Goal: Information Seeking & Learning: Learn about a topic

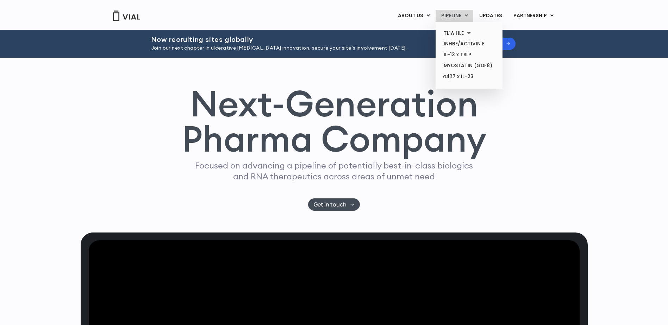
click at [462, 17] on link "PIPELINE" at bounding box center [454, 16] width 38 height 12
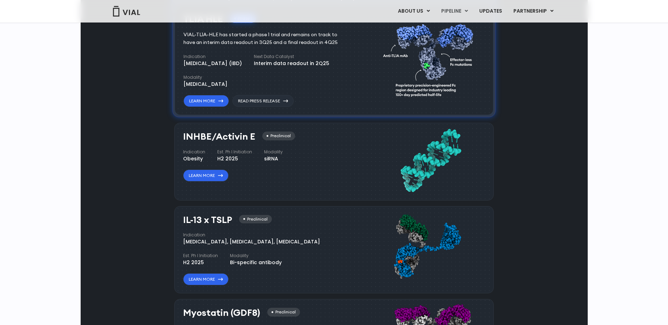
scroll to position [515, 0]
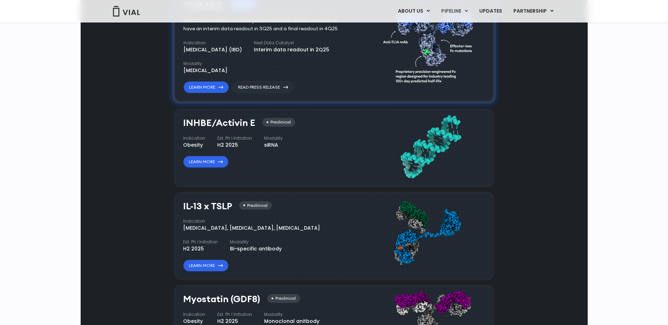
click at [368, 156] on div "INHBE/Activin E Preclinical Indication Obesity Est. Ph I Initiation H2 2025 Mod…" at bounding box center [277, 146] width 189 height 64
click at [342, 253] on div "IL-13 x TSLP Preclinical Indication Atopic Dermatitis, Asthma, Chronic Sinusiti…" at bounding box center [268, 236] width 170 height 71
click at [354, 162] on div "INHBE/Activin E Preclinical Indication Obesity Est. Ph I Initiation H2 2025 Mod…" at bounding box center [277, 146] width 189 height 64
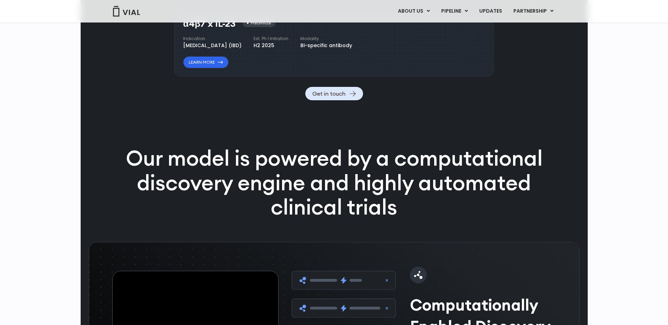
scroll to position [618, 0]
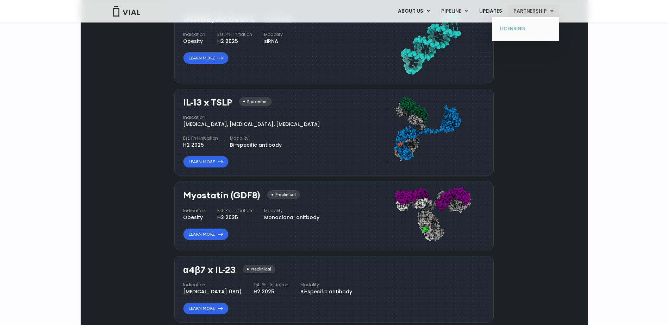
click at [522, 24] on link "LICENSING" at bounding box center [525, 28] width 62 height 11
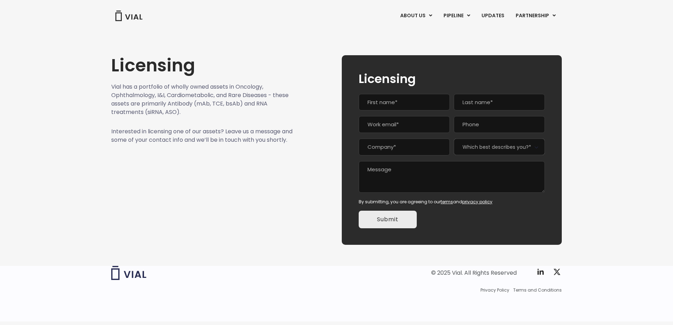
click at [256, 188] on div "Licensing Vial has a portfolio of wholly owned assets in Oncology, Ophthalmolog…" at bounding box center [202, 150] width 182 height 190
